Goal: Information Seeking & Learning: Learn about a topic

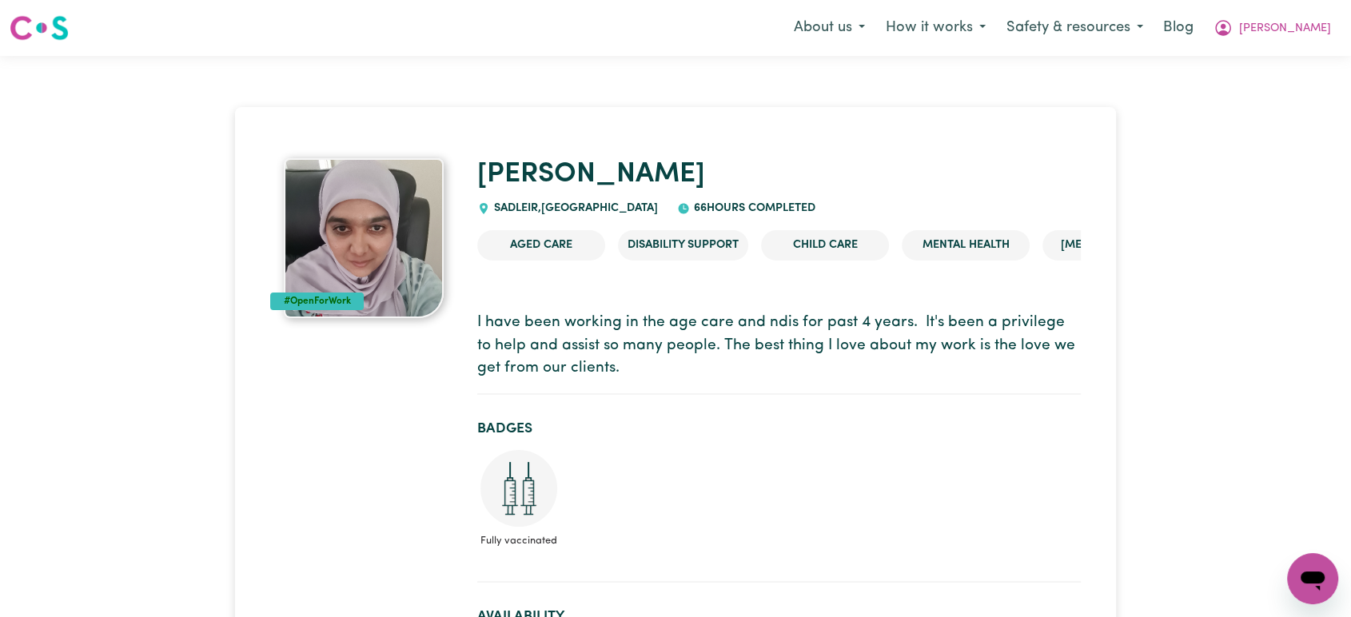
scroll to position [2, 0]
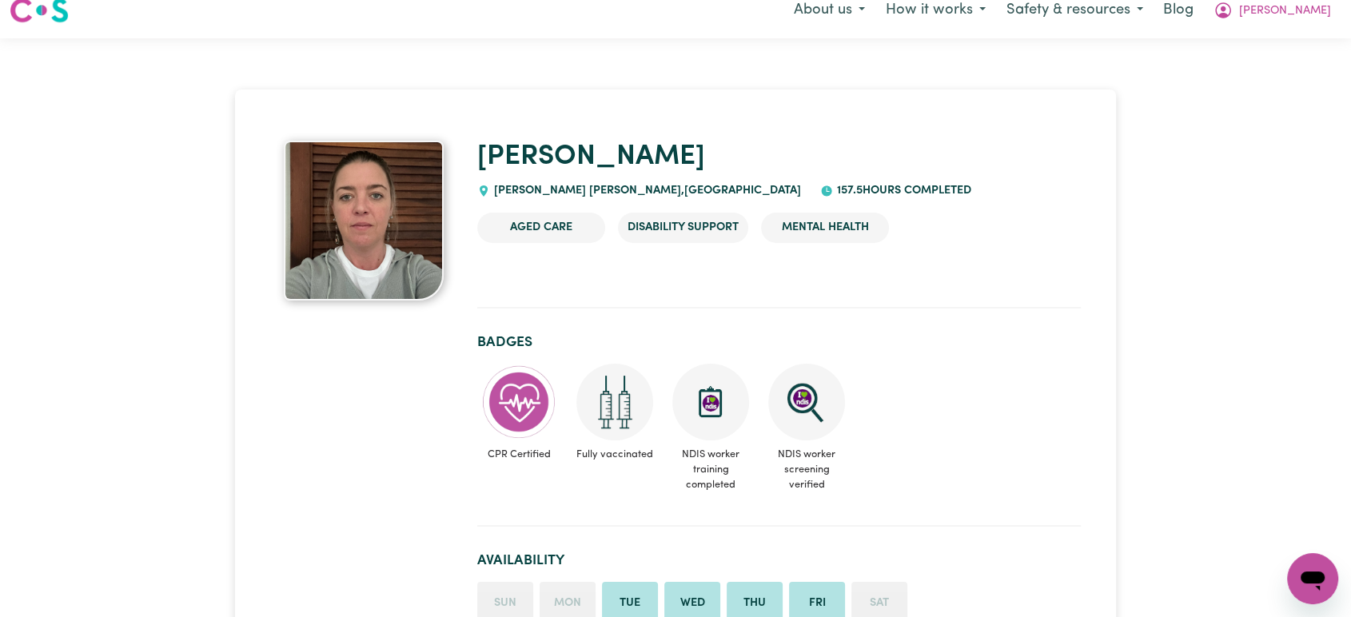
scroll to position [17, 0]
